Goal: Information Seeking & Learning: Learn about a topic

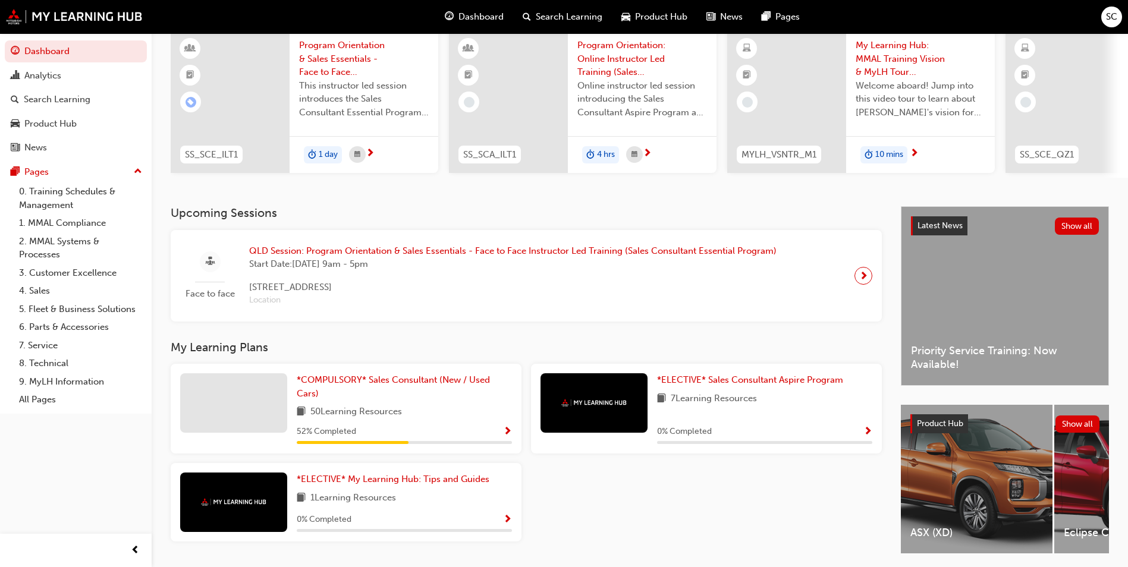
scroll to position [143, 0]
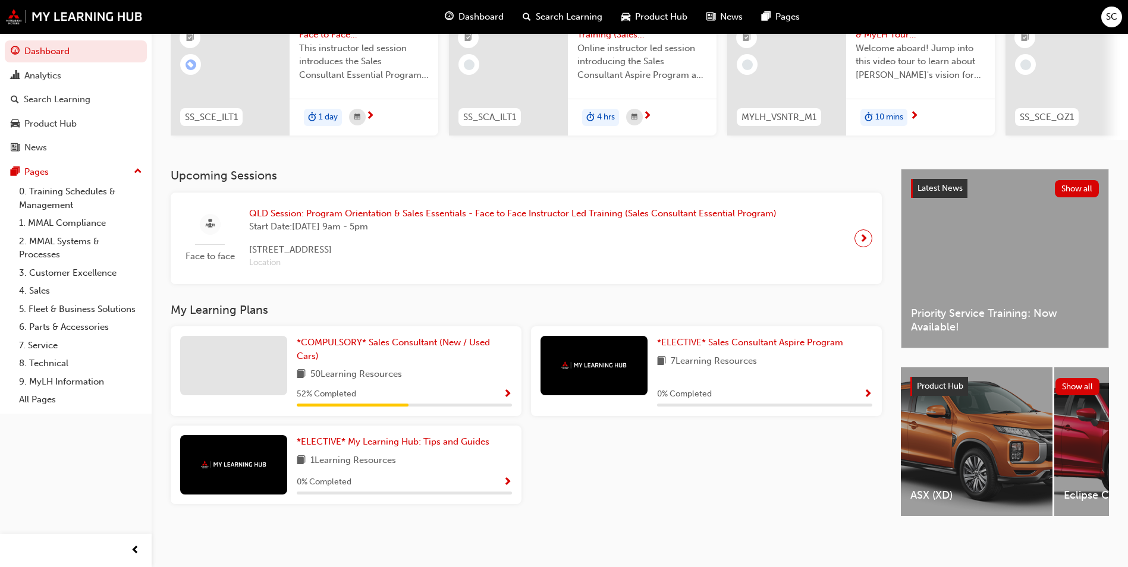
click at [236, 347] on div at bounding box center [233, 365] width 107 height 59
click at [346, 337] on span "*COMPULSORY* Sales Consultant (New / Used Cars)" at bounding box center [393, 349] width 193 height 24
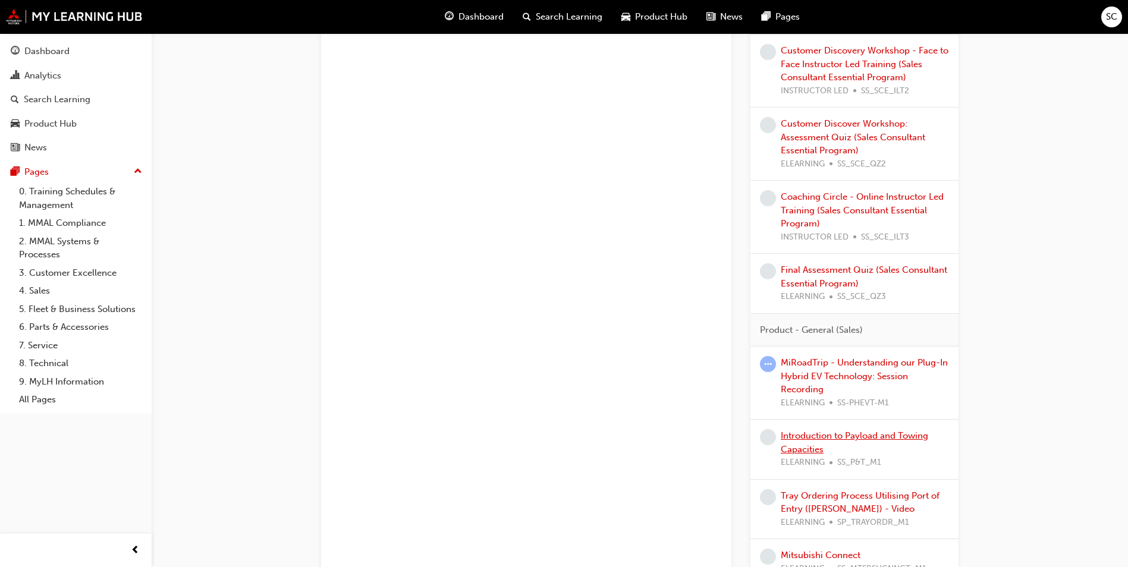
scroll to position [833, 0]
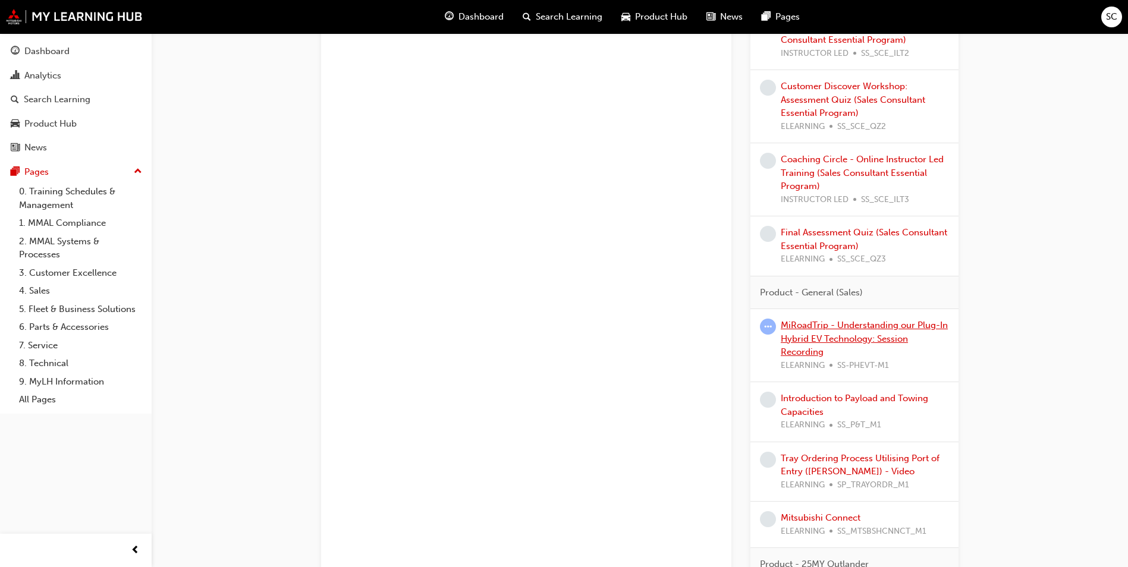
click at [835, 329] on link "MiRoadTrip - Understanding our Plug-In Hybrid EV Technology: Session Recording" at bounding box center [864, 338] width 167 height 37
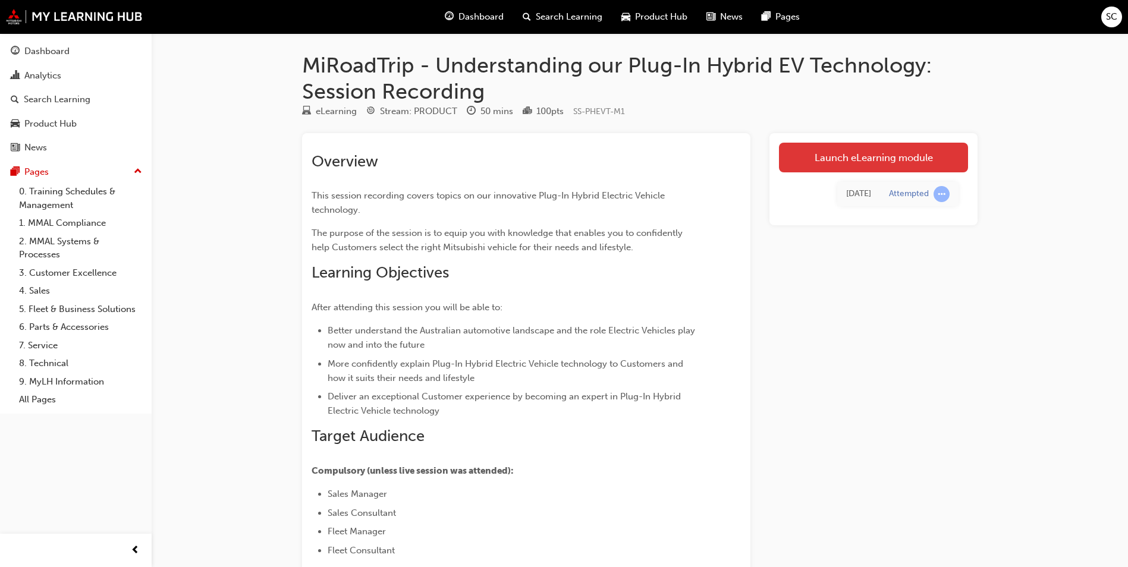
click at [856, 158] on link "Launch eLearning module" at bounding box center [873, 158] width 189 height 30
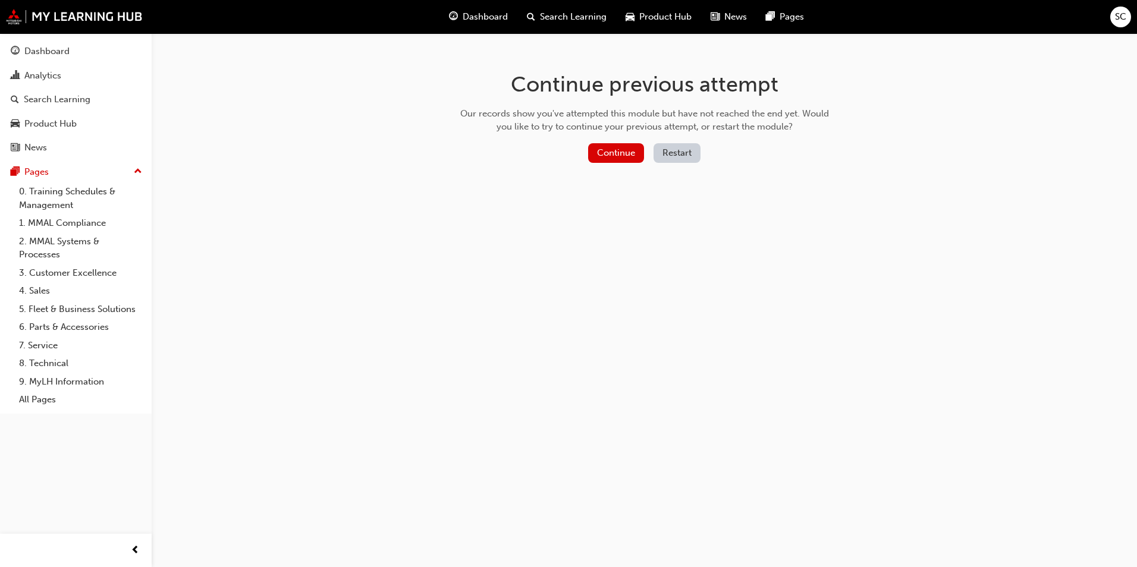
click at [666, 153] on button "Restart" at bounding box center [677, 153] width 47 height 20
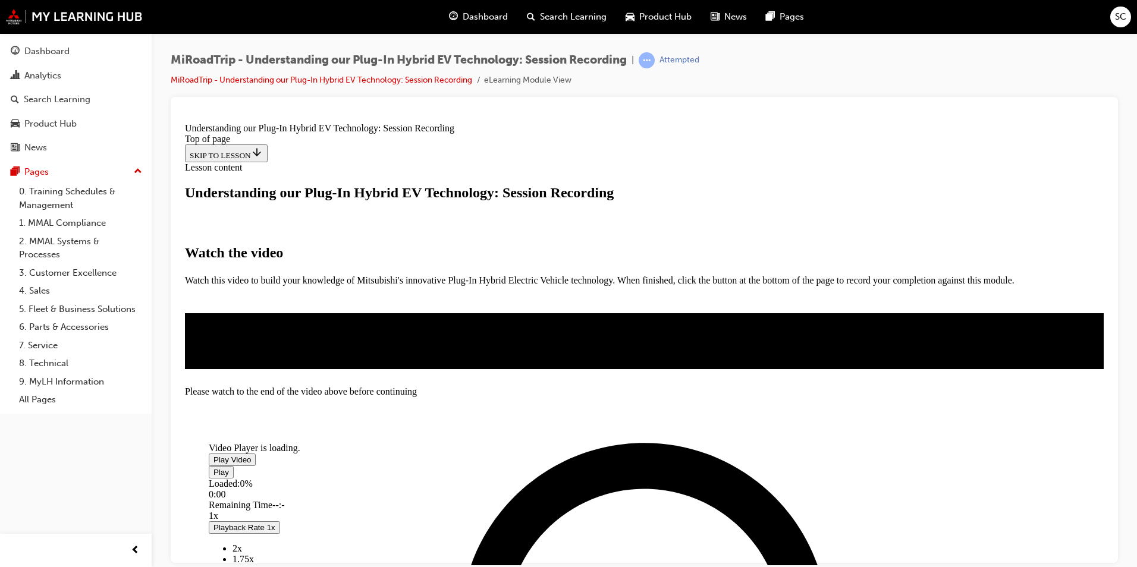
scroll to position [293, 0]
click at [214, 455] on span "Video player" at bounding box center [214, 459] width 0 height 9
click at [214, 467] on span "Video player" at bounding box center [214, 471] width 0 height 9
click at [214, 455] on span "Video player" at bounding box center [214, 459] width 0 height 9
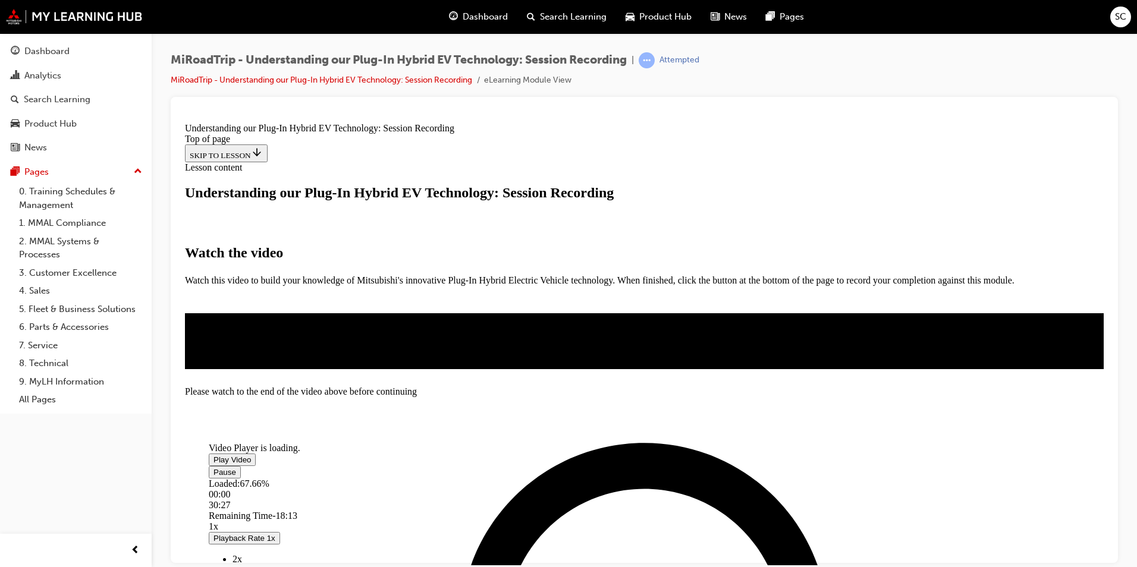
click at [214, 467] on span "Video player" at bounding box center [214, 471] width 0 height 9
